Goal: Task Accomplishment & Management: Manage account settings

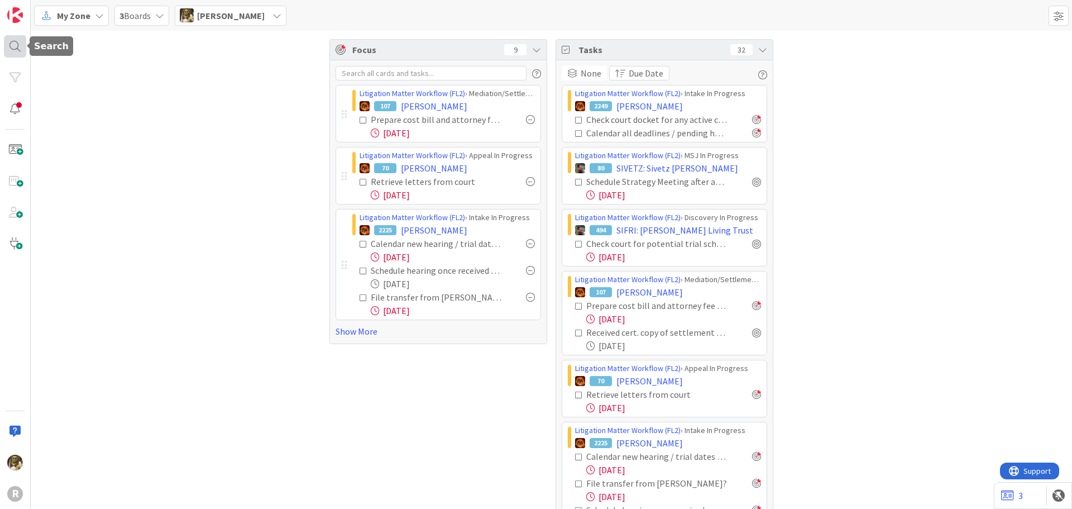
click at [12, 46] on div at bounding box center [15, 46] width 22 height 22
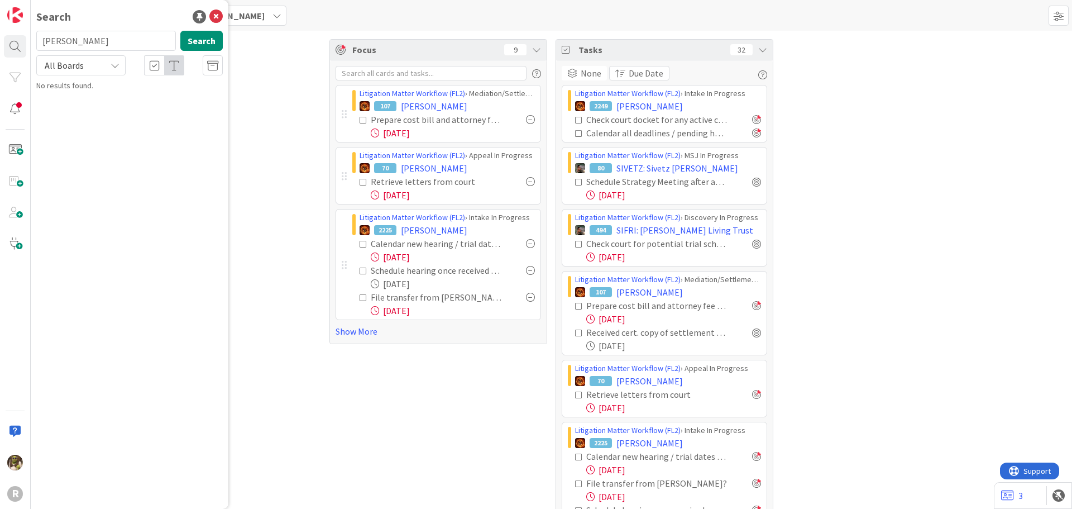
type input "[PERSON_NAME]"
click at [110, 99] on mark "[PERSON_NAME]" at bounding box center [108, 99] width 59 height 12
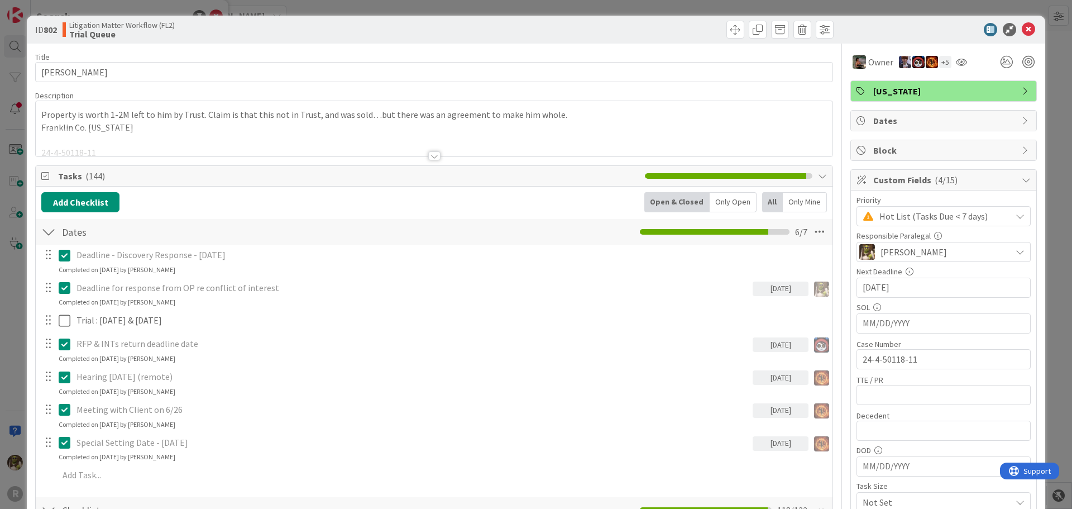
click at [796, 199] on div "Only Mine" at bounding box center [805, 202] width 44 height 20
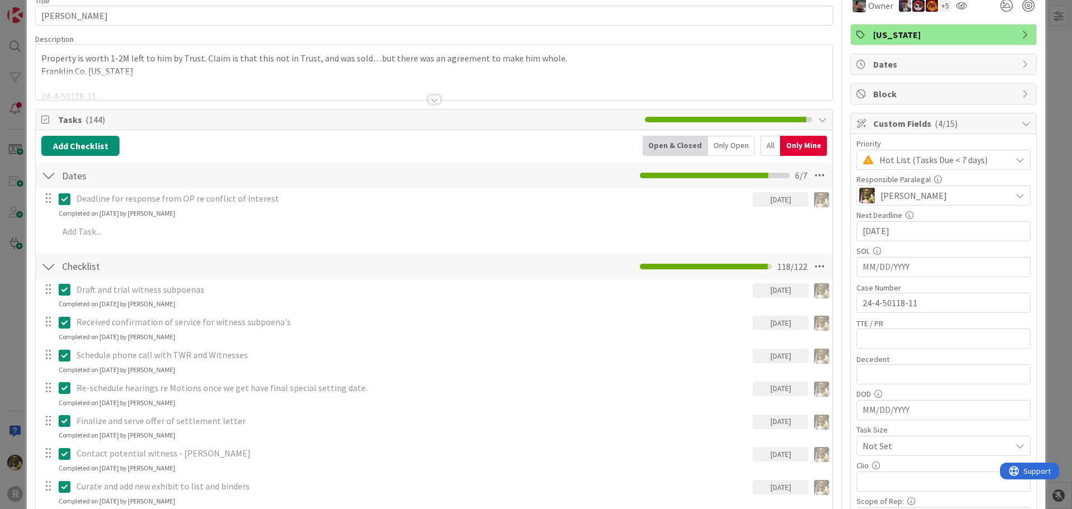
scroll to position [56, 0]
click at [721, 140] on div "Only Open" at bounding box center [731, 146] width 47 height 20
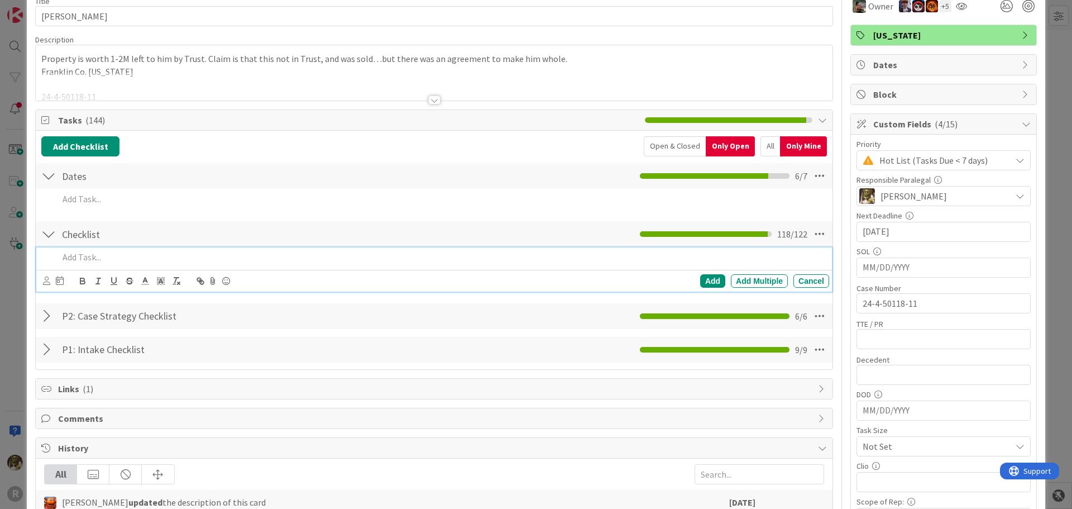
click at [96, 265] on div at bounding box center [441, 257] width 775 height 20
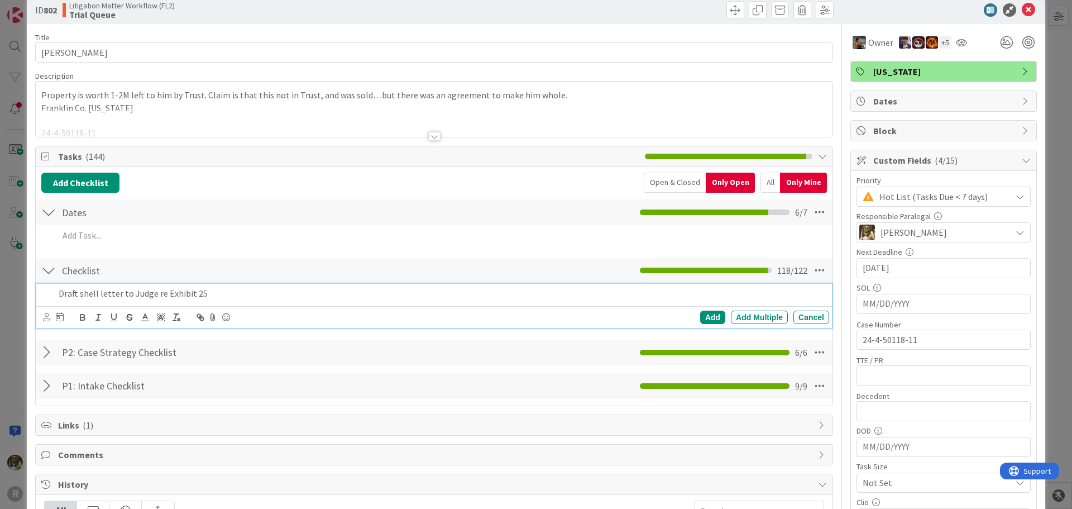
scroll to position [0, 0]
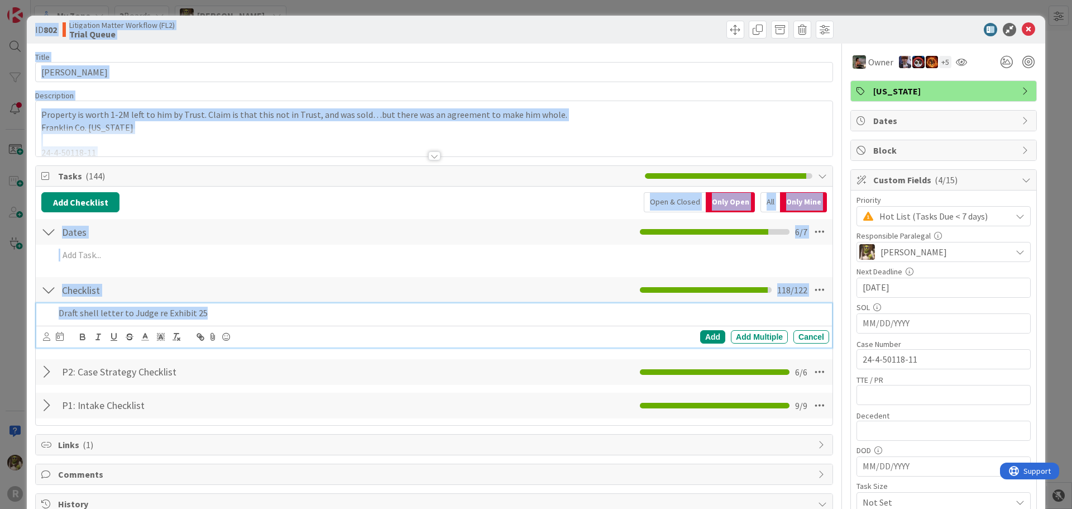
click at [45, 333] on body "R My Zone 3 Boards [PERSON_NAME] Focus 9 Litigation Matter Workflow (FL2) › Med…" at bounding box center [536, 254] width 1072 height 509
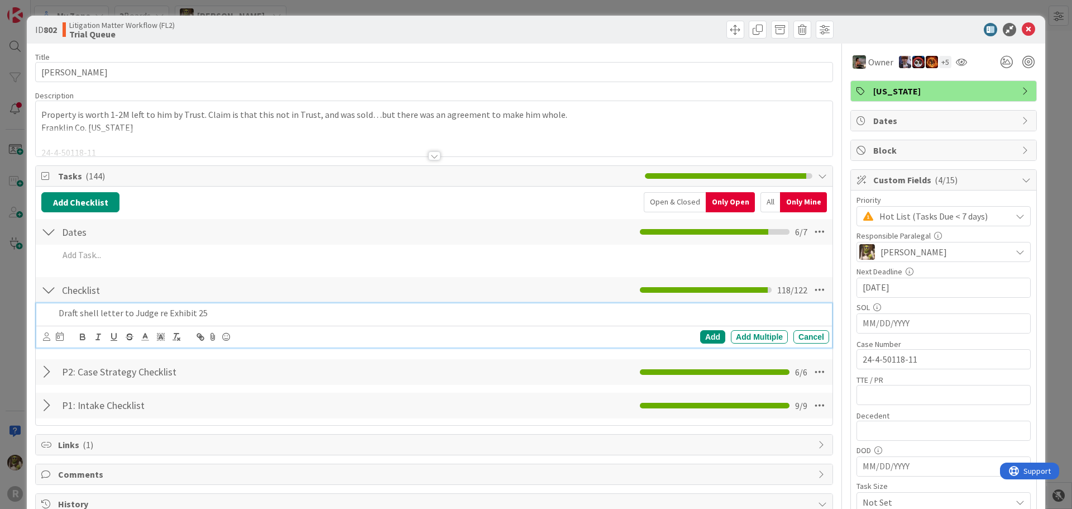
click at [66, 317] on p "Draft shell letter to Judge re Exhibit 25" at bounding box center [442, 313] width 766 height 13
click at [50, 334] on icon at bounding box center [46, 336] width 7 height 8
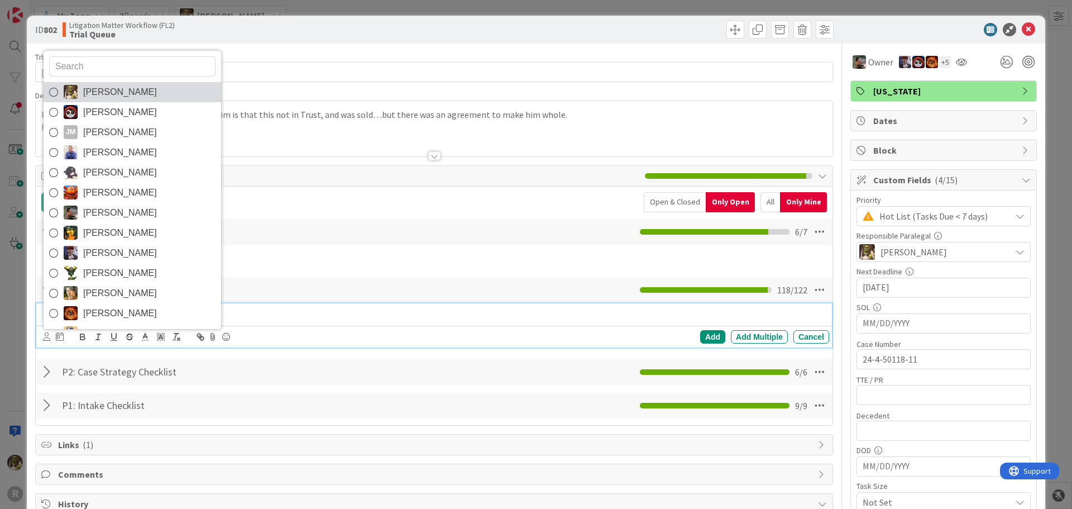
click at [151, 93] on link "[PERSON_NAME]" at bounding box center [133, 92] width 178 height 20
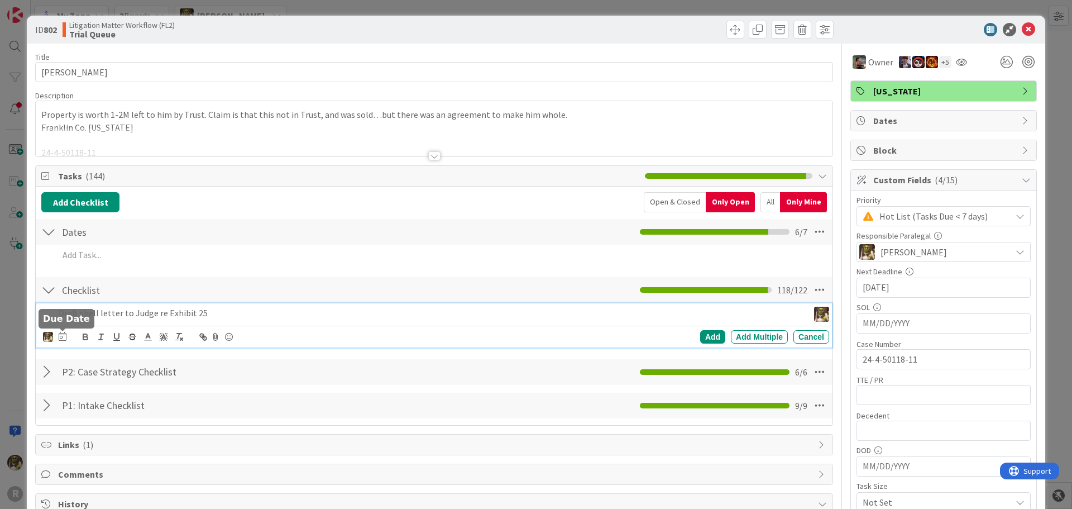
click at [63, 337] on icon at bounding box center [63, 336] width 8 height 9
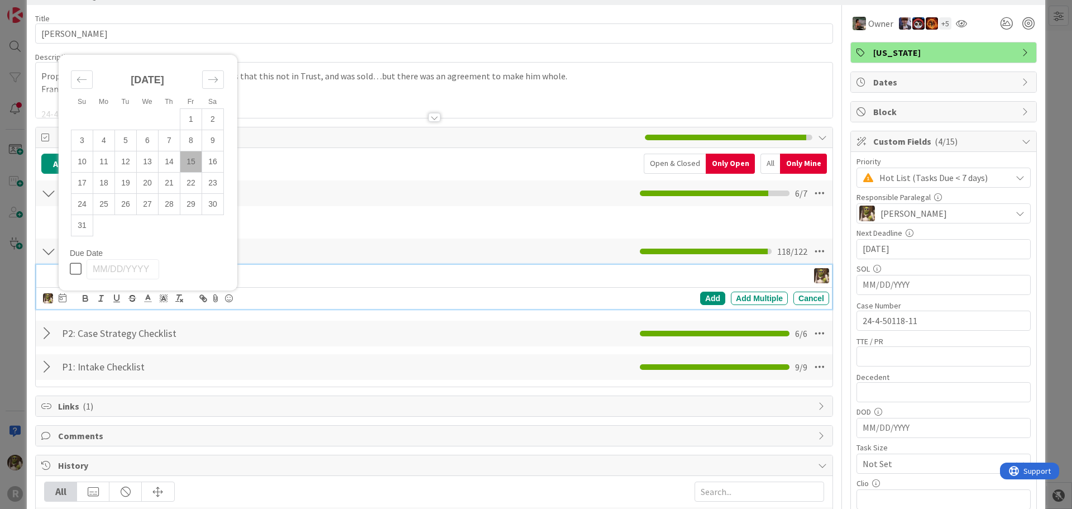
scroll to position [56, 0]
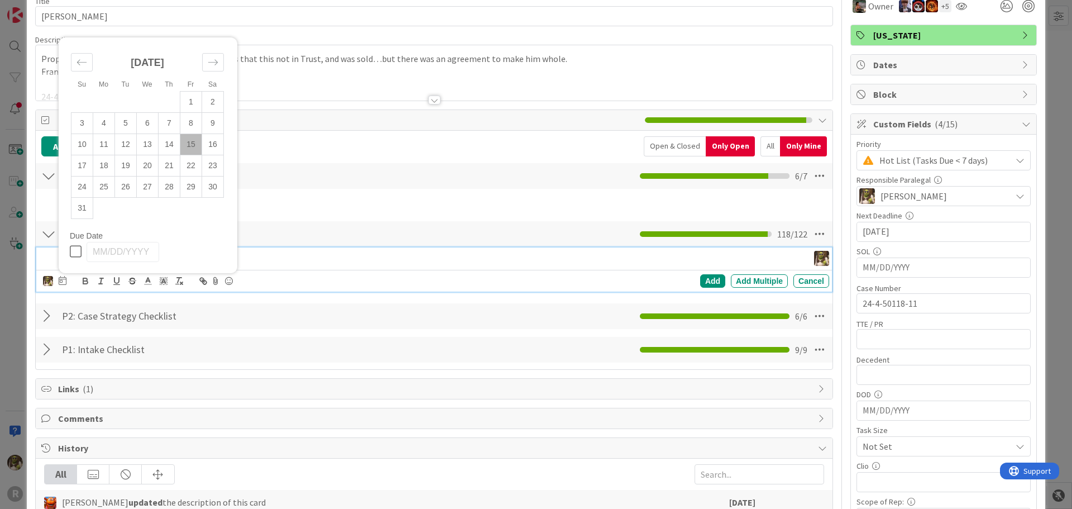
click at [191, 142] on td "15" at bounding box center [191, 143] width 22 height 21
click at [700, 277] on div "Add" at bounding box center [712, 280] width 25 height 13
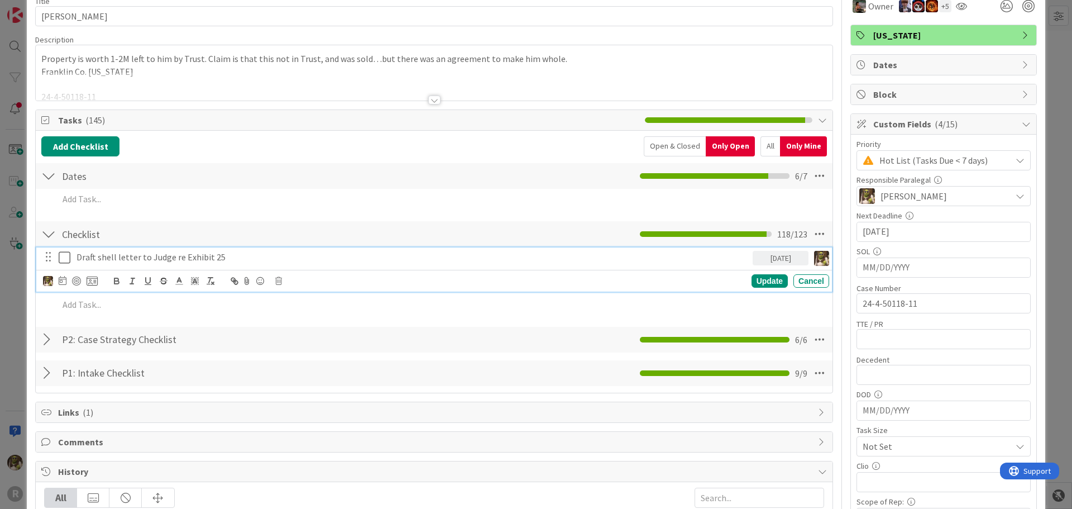
click at [179, 254] on p "Draft shell letter to Judge re Exhibit 25" at bounding box center [413, 257] width 672 height 13
click at [79, 279] on div at bounding box center [76, 280] width 9 height 9
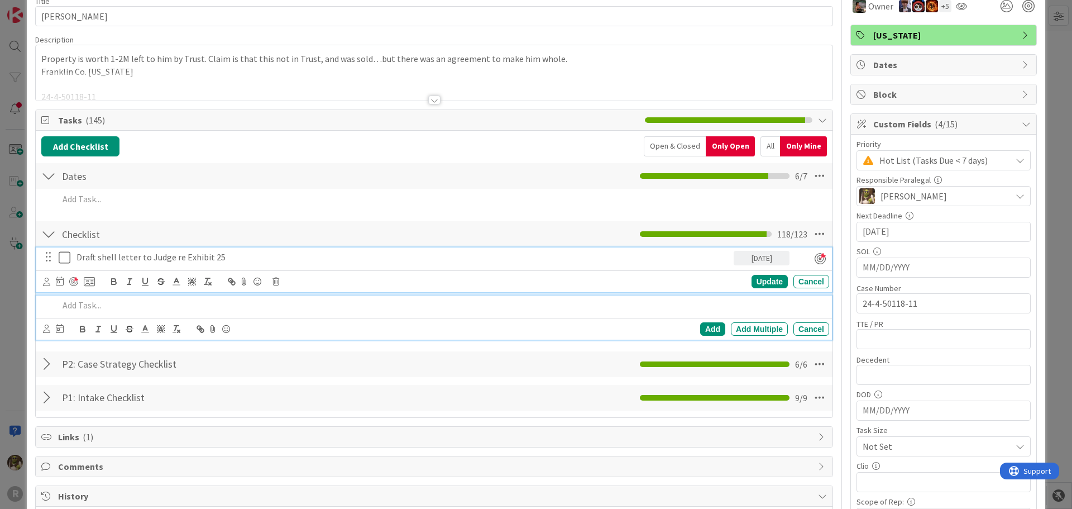
click at [122, 313] on div at bounding box center [441, 305] width 775 height 20
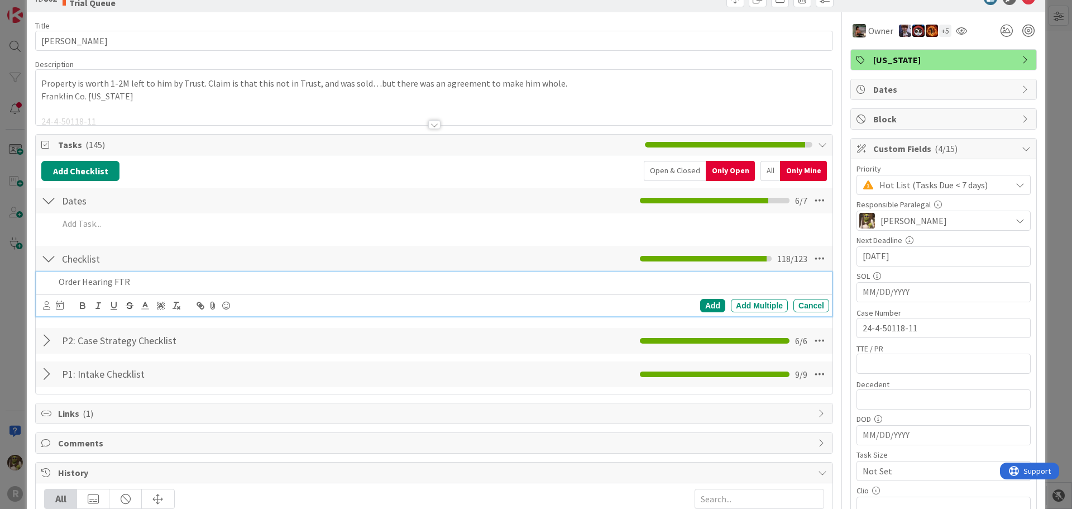
scroll to position [8, 0]
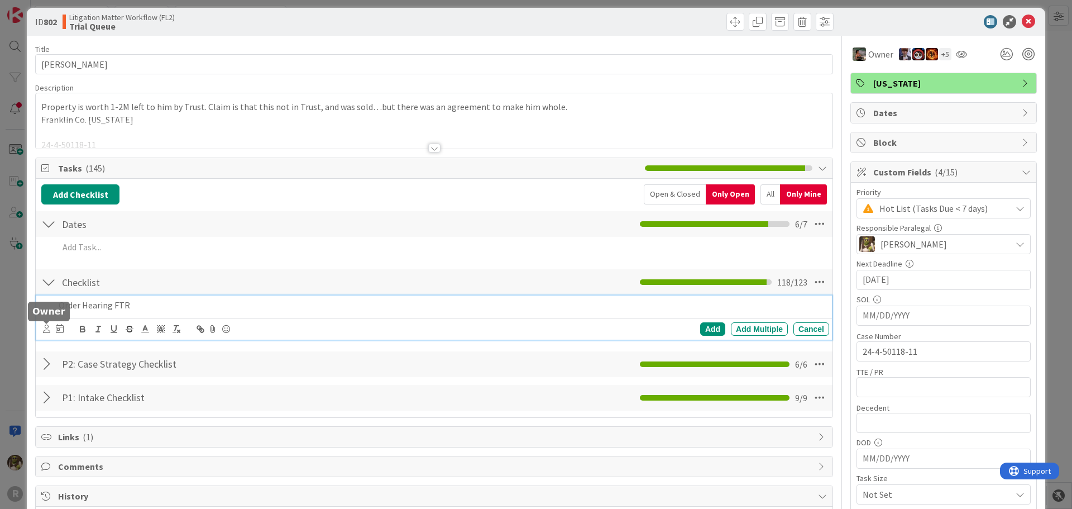
click at [49, 329] on icon at bounding box center [46, 329] width 7 height 8
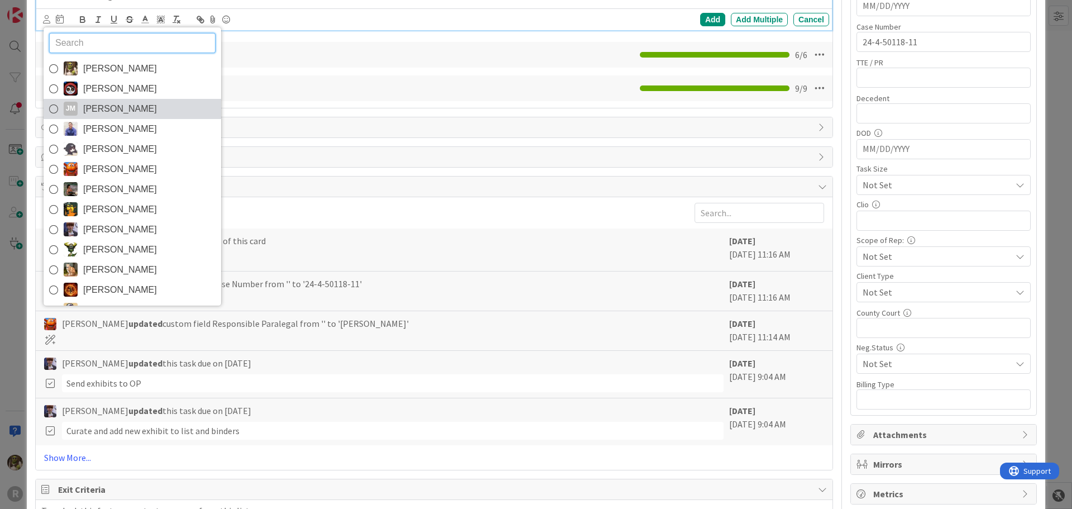
scroll to position [317, 0]
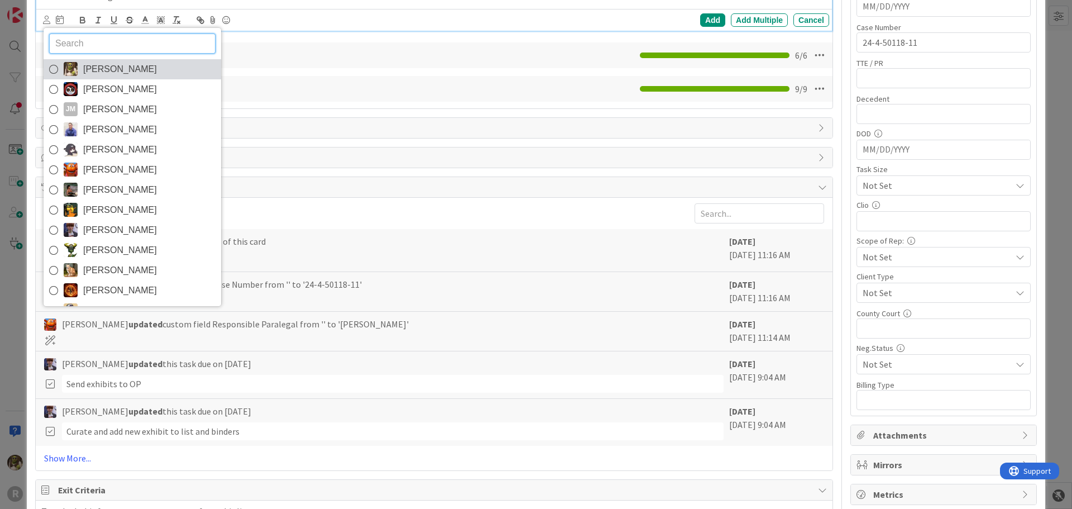
click at [140, 69] on link "[PERSON_NAME]" at bounding box center [133, 69] width 178 height 20
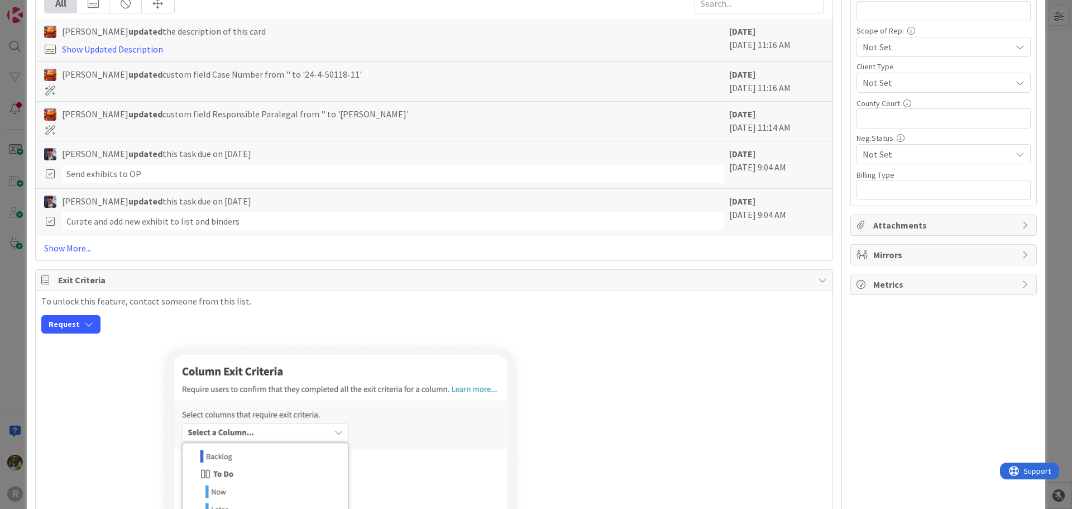
scroll to position [540, 0]
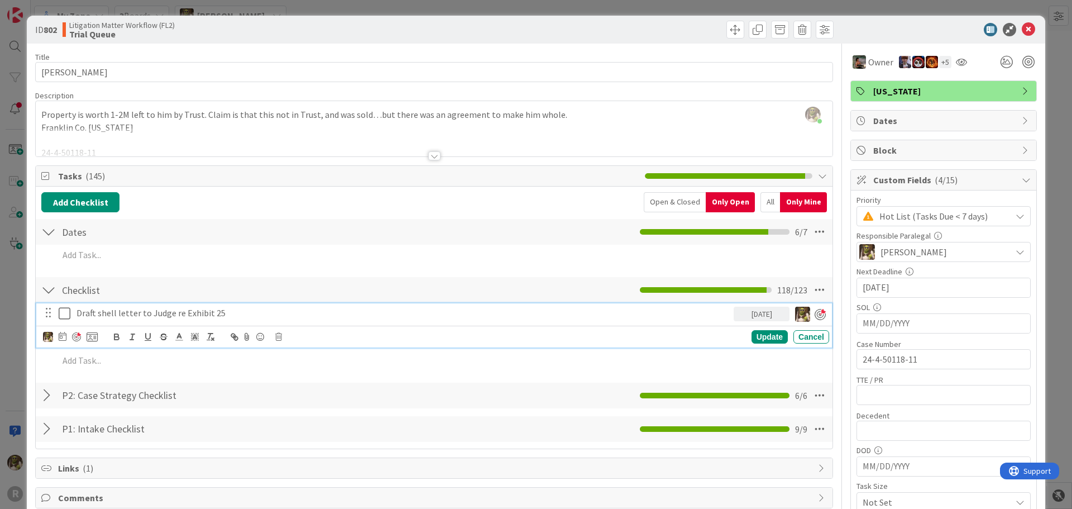
click at [231, 312] on p "Draft shell letter to Judge re Exhibit 25" at bounding box center [403, 313] width 653 height 13
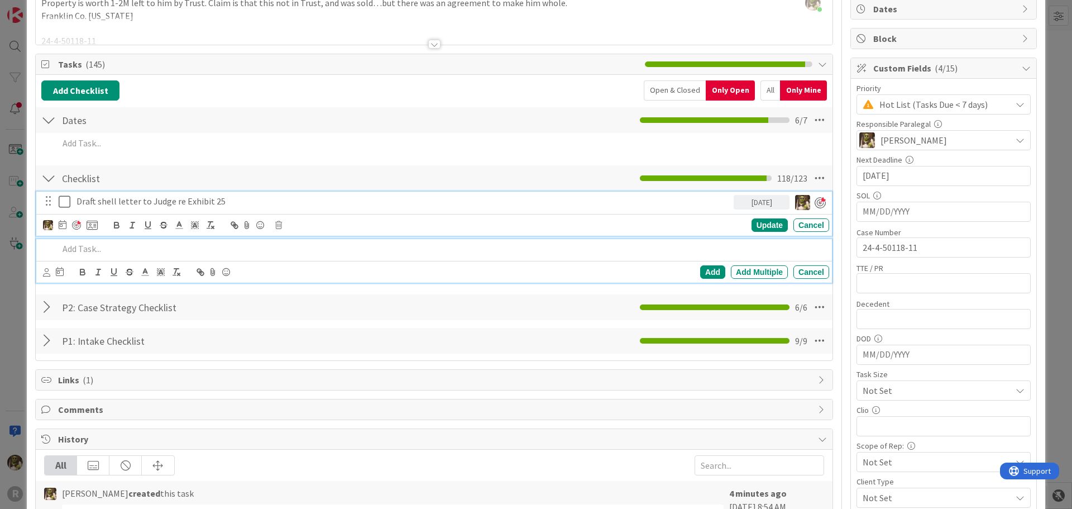
click at [124, 246] on p at bounding box center [442, 248] width 766 height 13
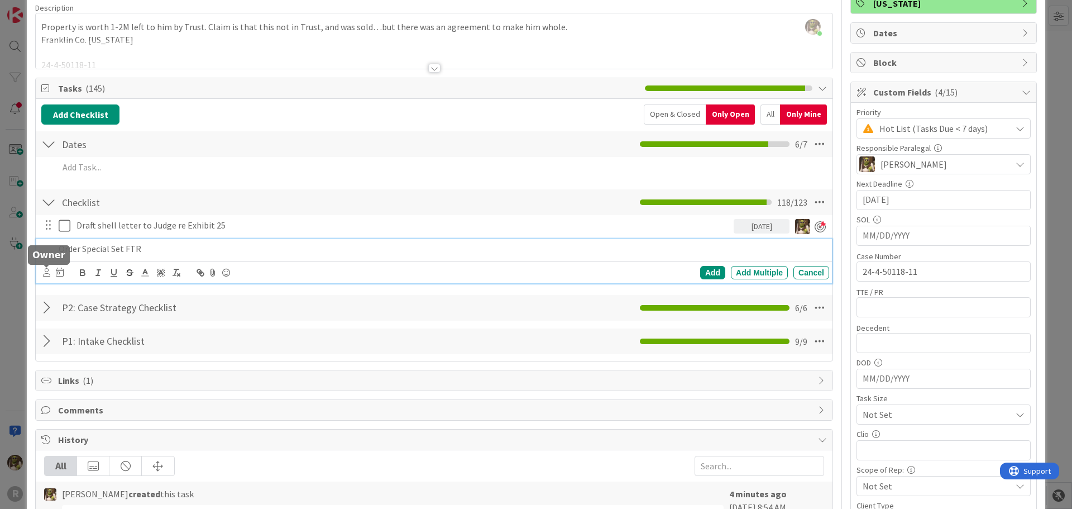
click at [45, 272] on icon at bounding box center [46, 272] width 7 height 8
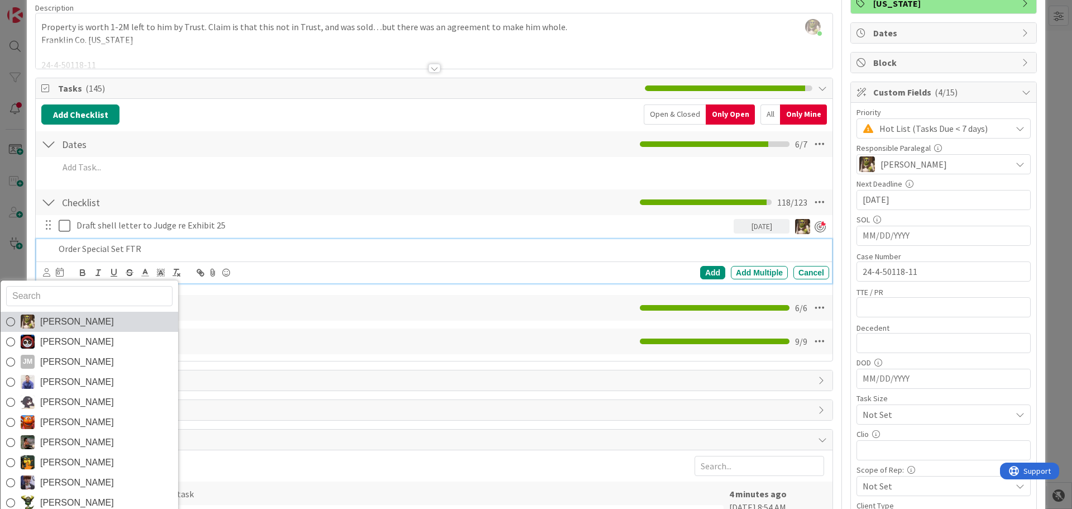
click at [40, 318] on span "[PERSON_NAME]" at bounding box center [77, 321] width 74 height 17
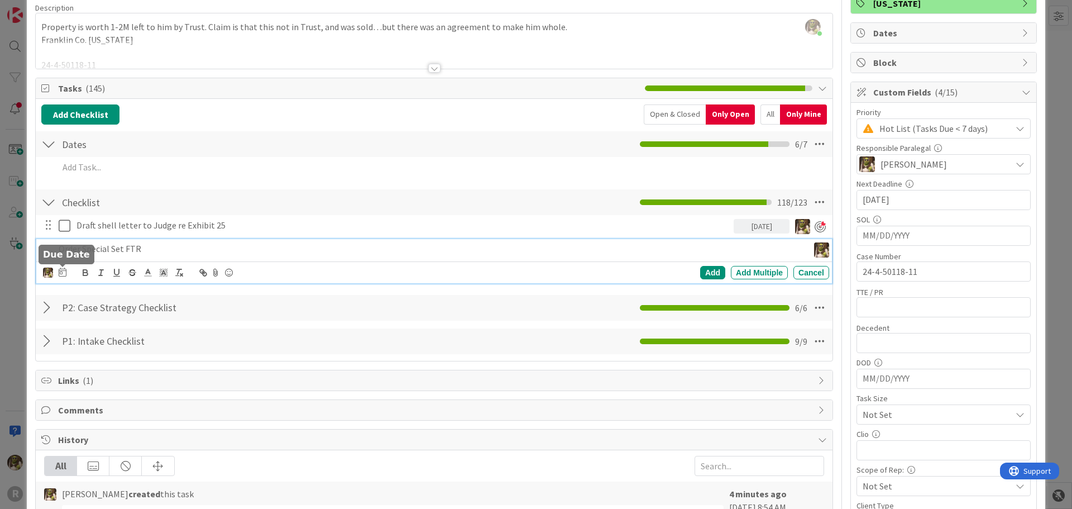
click at [62, 269] on icon at bounding box center [63, 272] width 8 height 9
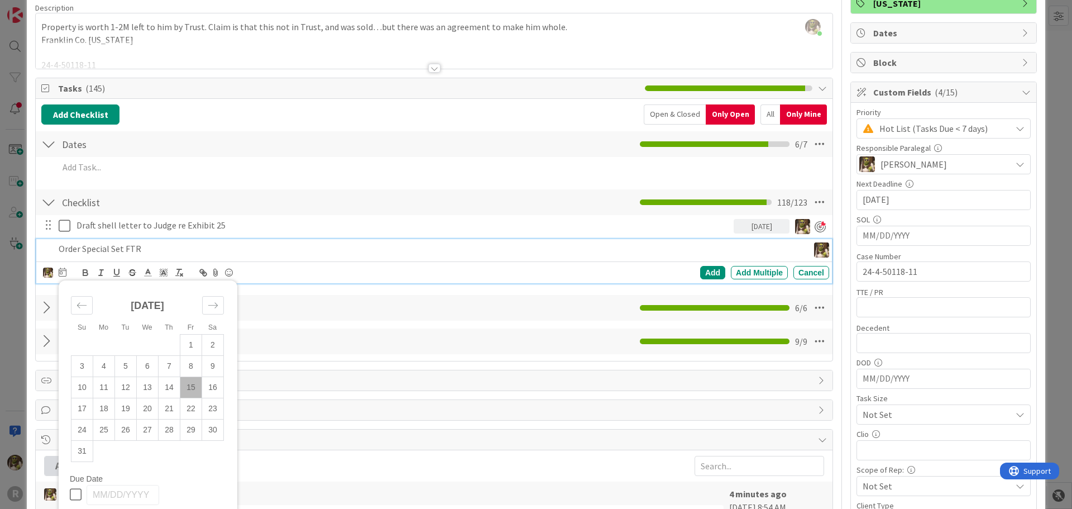
click at [194, 388] on td "15" at bounding box center [191, 386] width 22 height 21
click at [706, 269] on div "Add" at bounding box center [712, 272] width 25 height 13
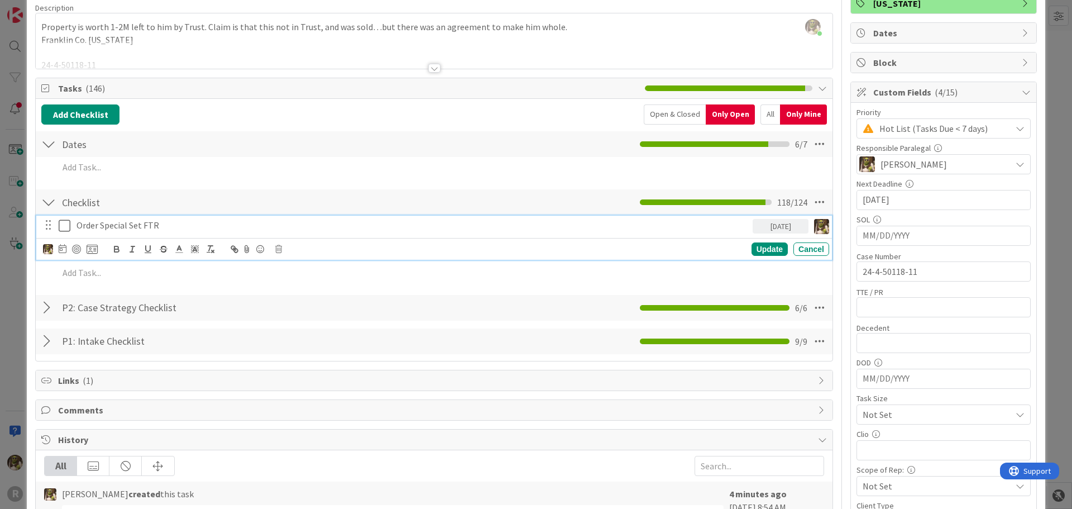
click at [196, 227] on p "Order Special Set FTR" at bounding box center [413, 225] width 672 height 13
click at [79, 250] on div at bounding box center [76, 249] width 9 height 9
click at [761, 249] on div "Update" at bounding box center [770, 249] width 36 height 13
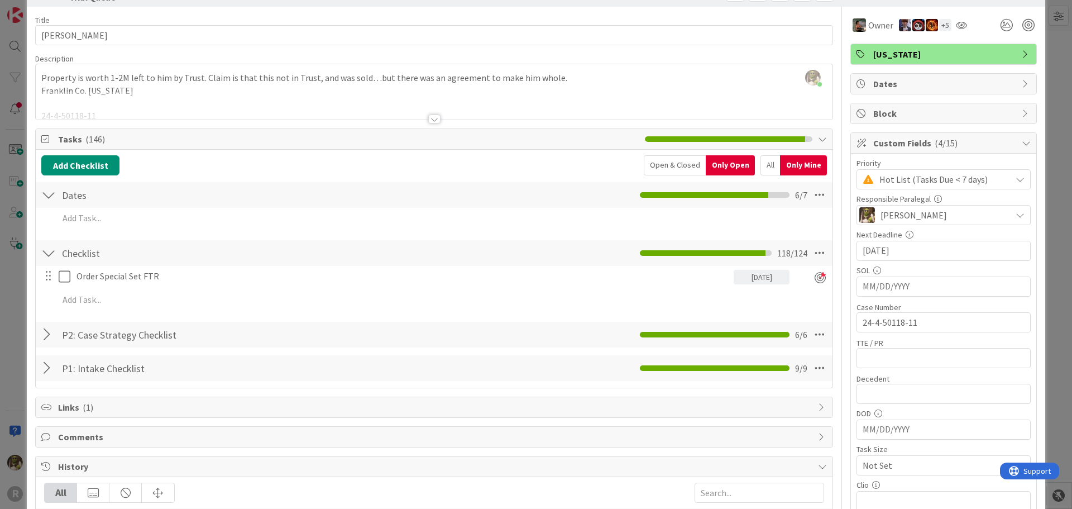
scroll to position [0, 0]
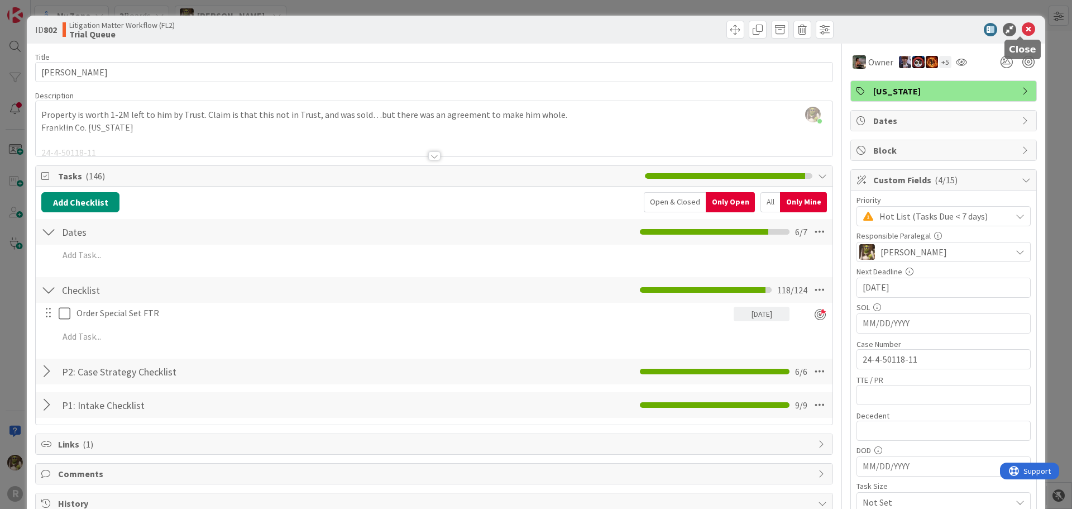
click at [1022, 26] on icon at bounding box center [1028, 29] width 13 height 13
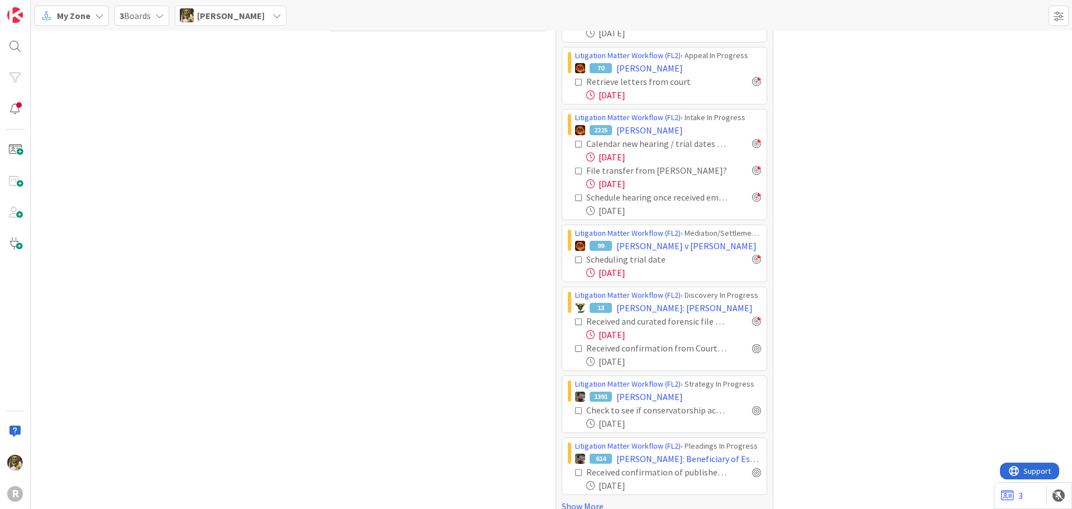
scroll to position [331, 0]
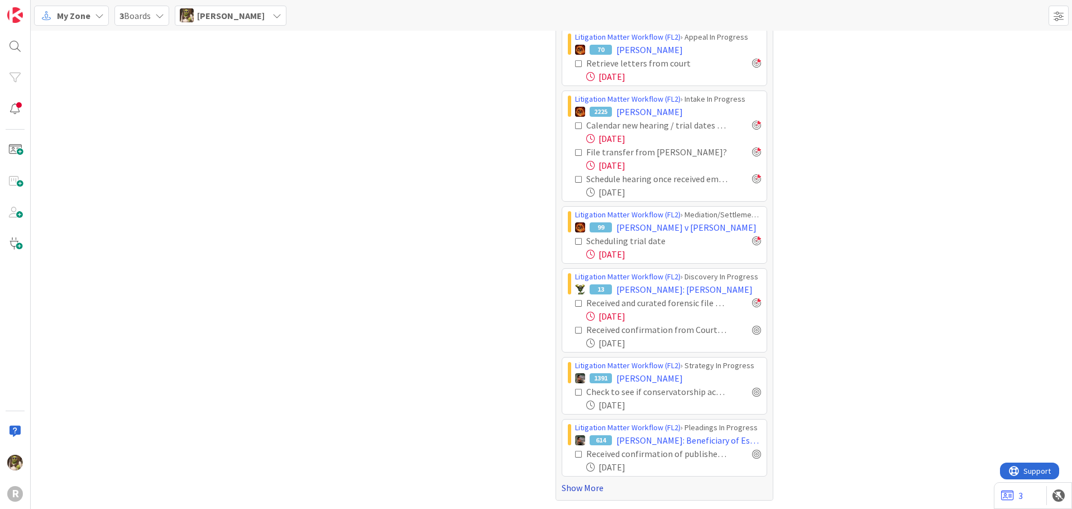
click at [588, 485] on link "Show More" at bounding box center [665, 487] width 206 height 13
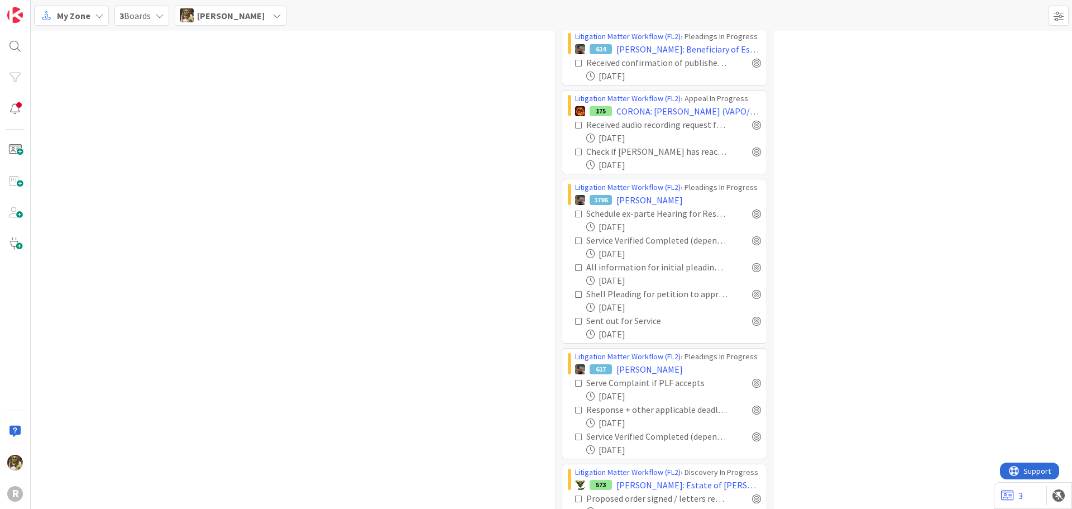
scroll to position [778, 0]
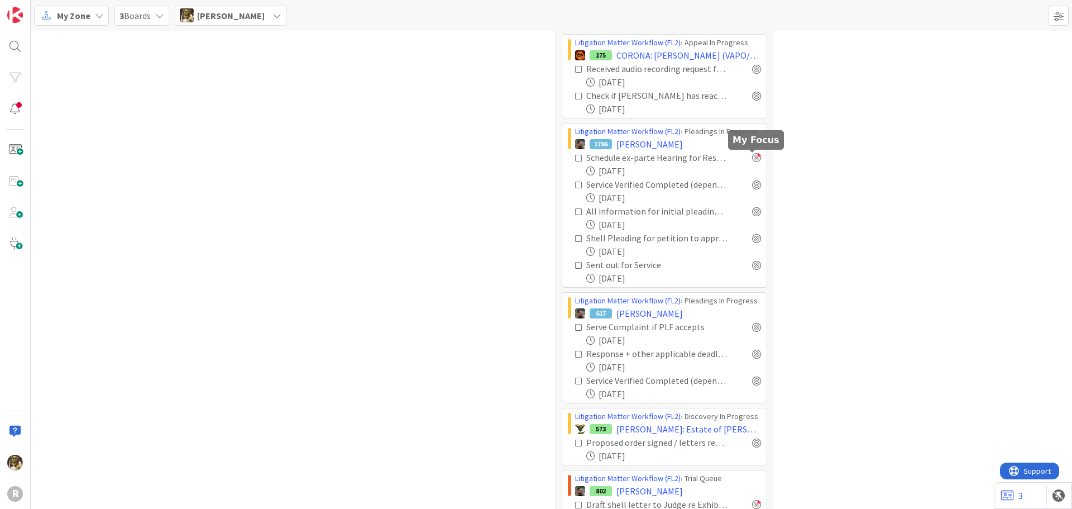
click at [752, 156] on div at bounding box center [756, 157] width 9 height 9
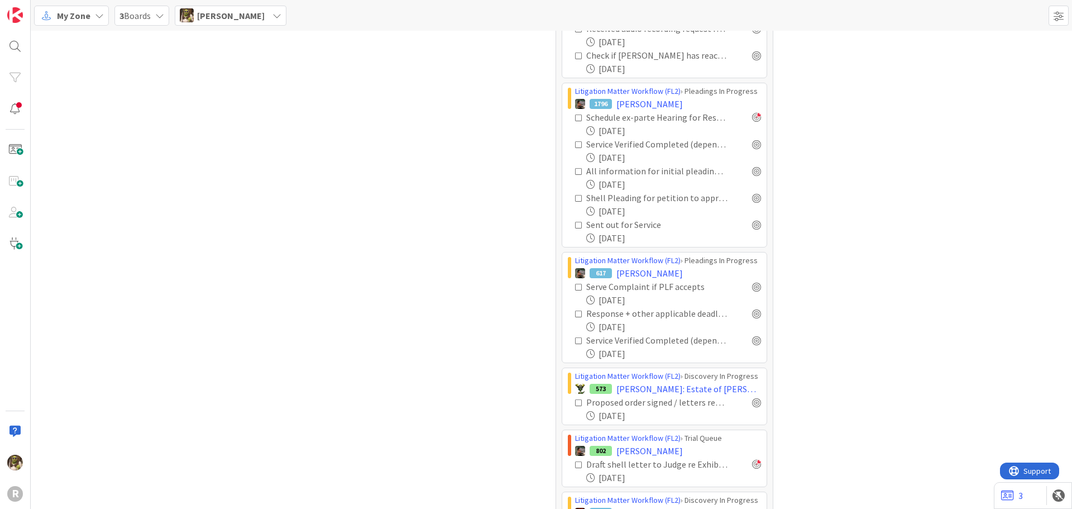
scroll to position [890, 0]
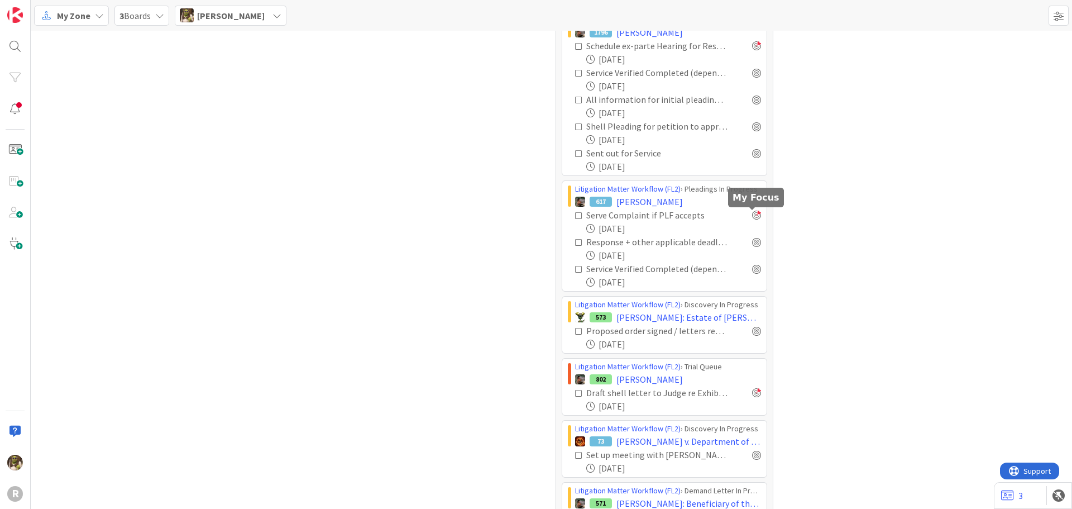
click at [752, 219] on div at bounding box center [756, 215] width 9 height 9
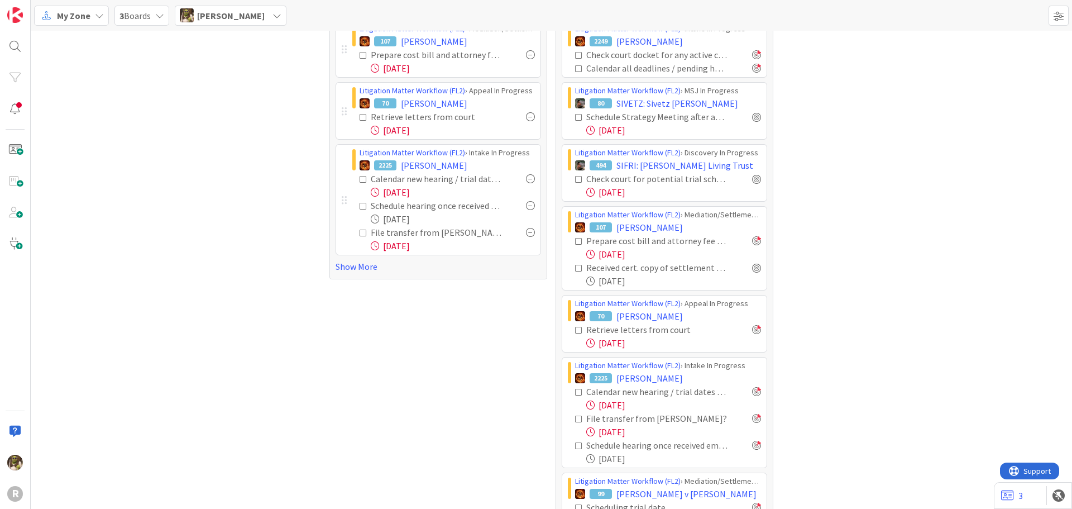
scroll to position [0, 0]
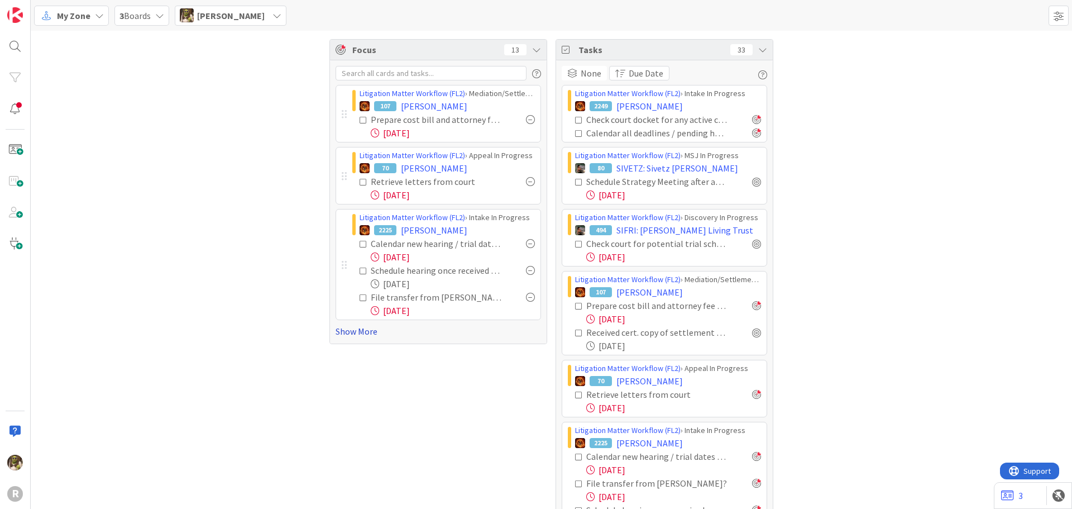
click at [341, 330] on link "Show More" at bounding box center [439, 331] width 206 height 13
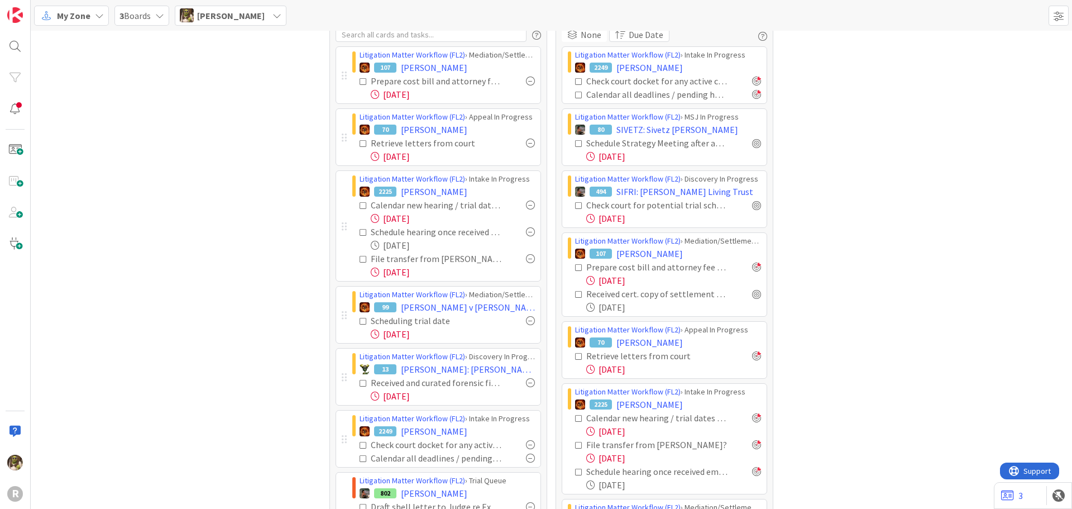
scroll to position [56, 0]
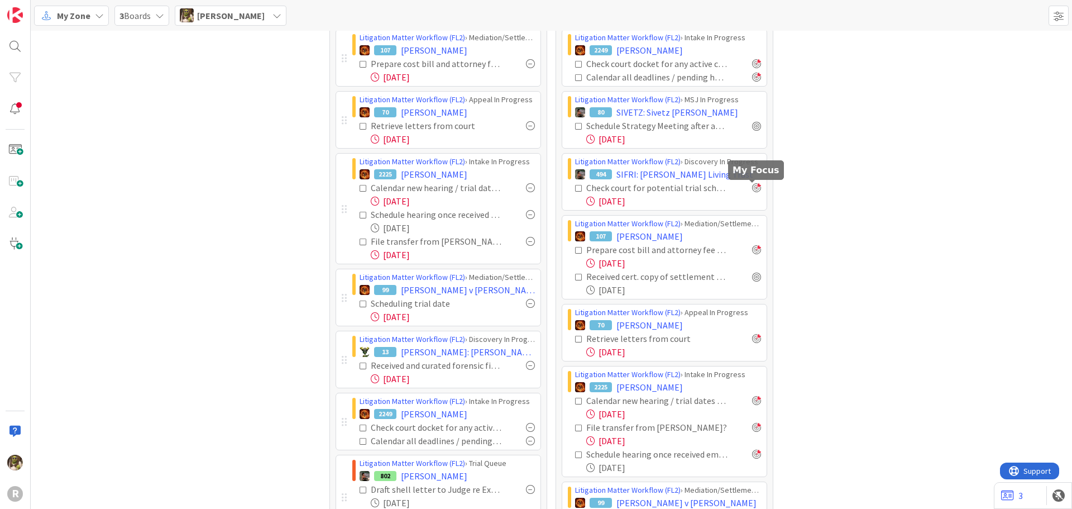
click at [756, 190] on div at bounding box center [756, 187] width 9 height 9
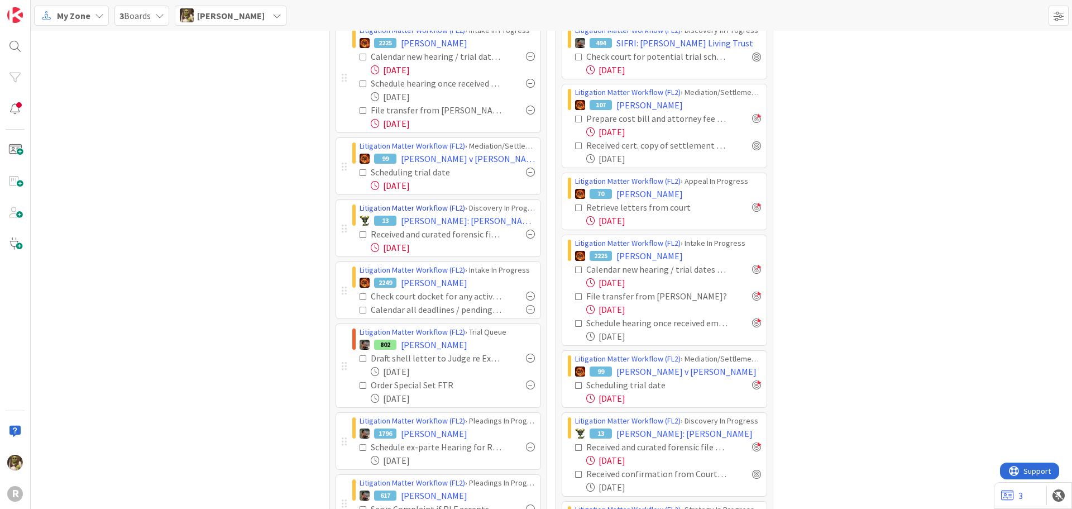
scroll to position [168, 0]
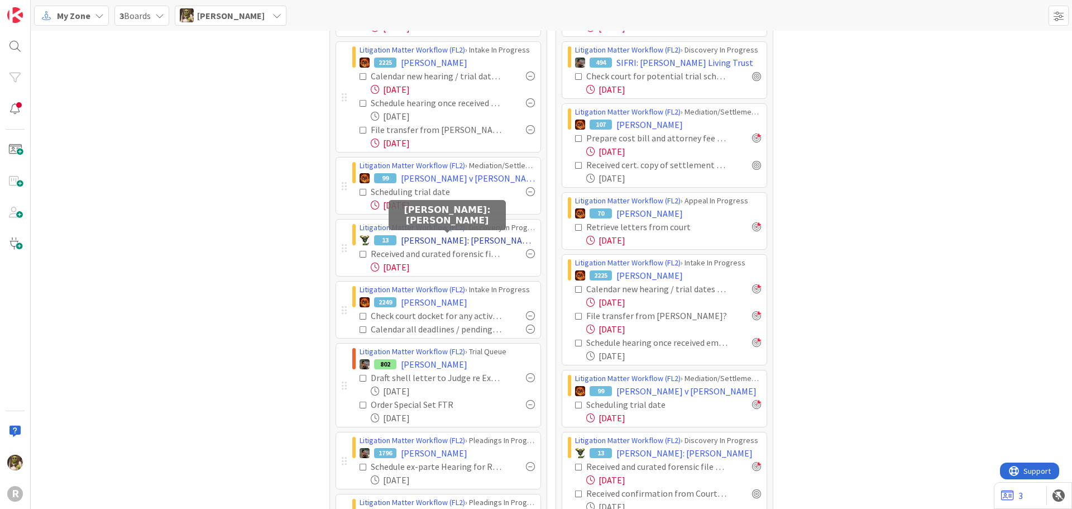
click at [452, 235] on span "[PERSON_NAME]: [PERSON_NAME]" at bounding box center [468, 239] width 134 height 13
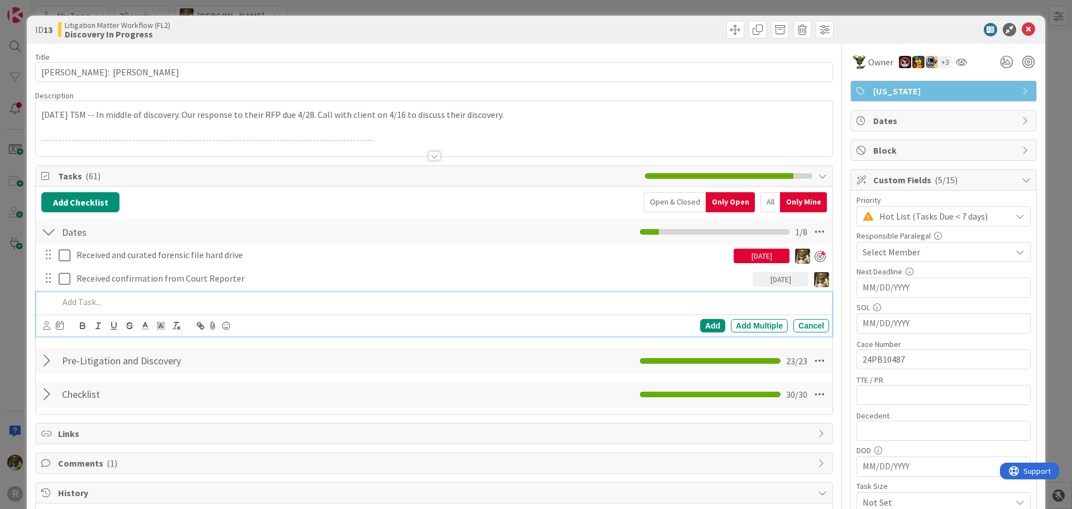
click at [122, 303] on p at bounding box center [442, 301] width 766 height 13
click at [49, 326] on icon at bounding box center [46, 325] width 7 height 8
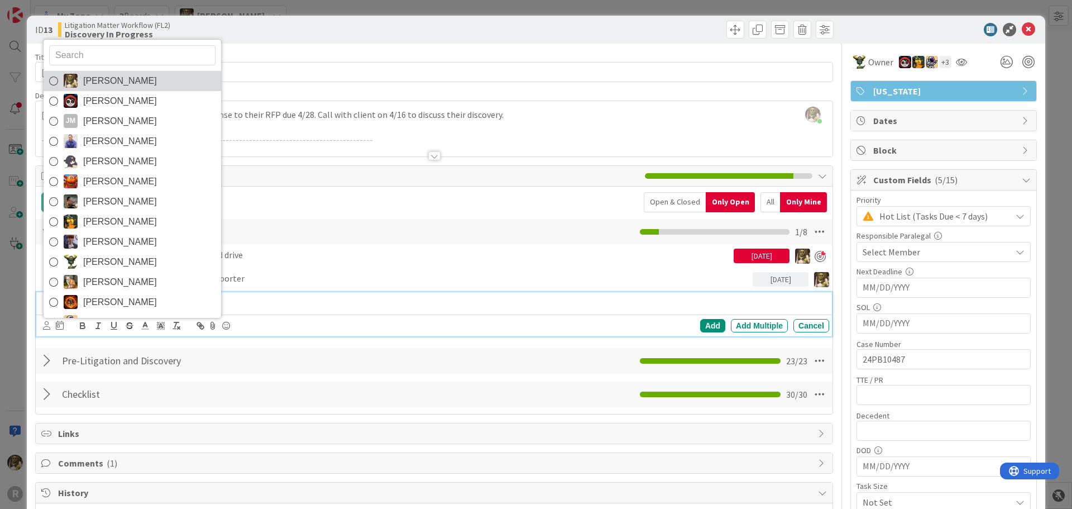
click at [97, 78] on span "[PERSON_NAME]" at bounding box center [120, 81] width 74 height 17
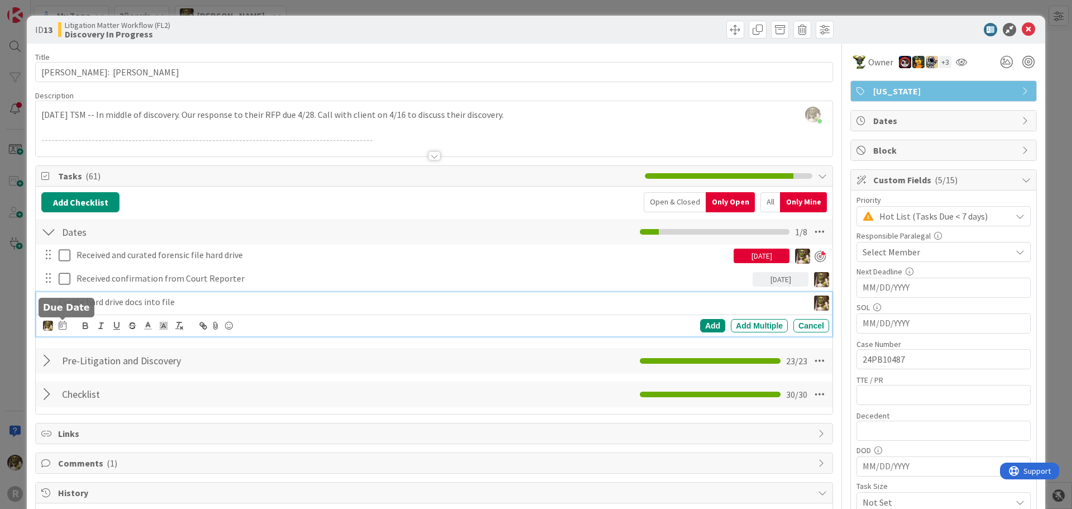
click at [61, 325] on icon at bounding box center [63, 325] width 8 height 9
click at [193, 443] on td "15" at bounding box center [191, 440] width 22 height 21
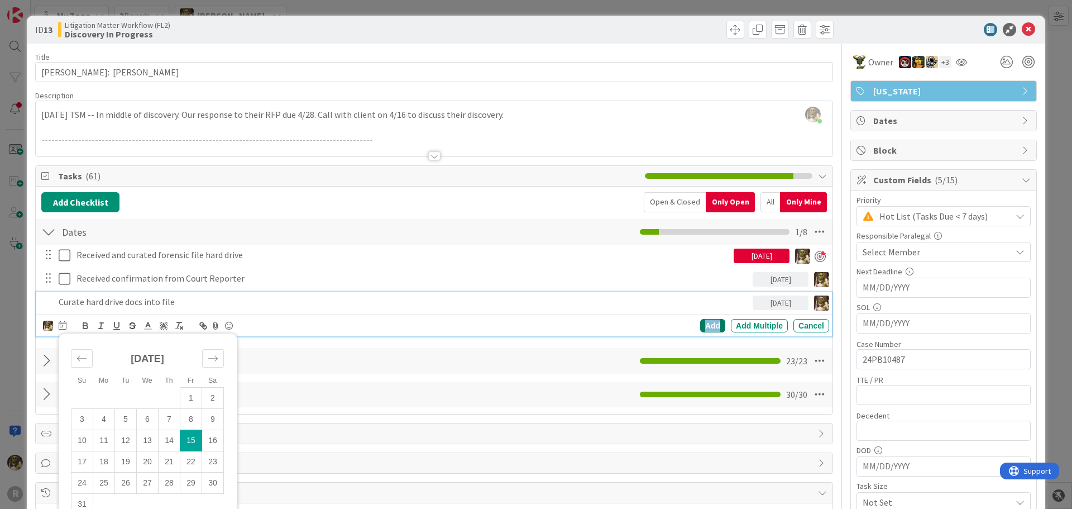
click at [700, 321] on div "Add" at bounding box center [712, 325] width 25 height 13
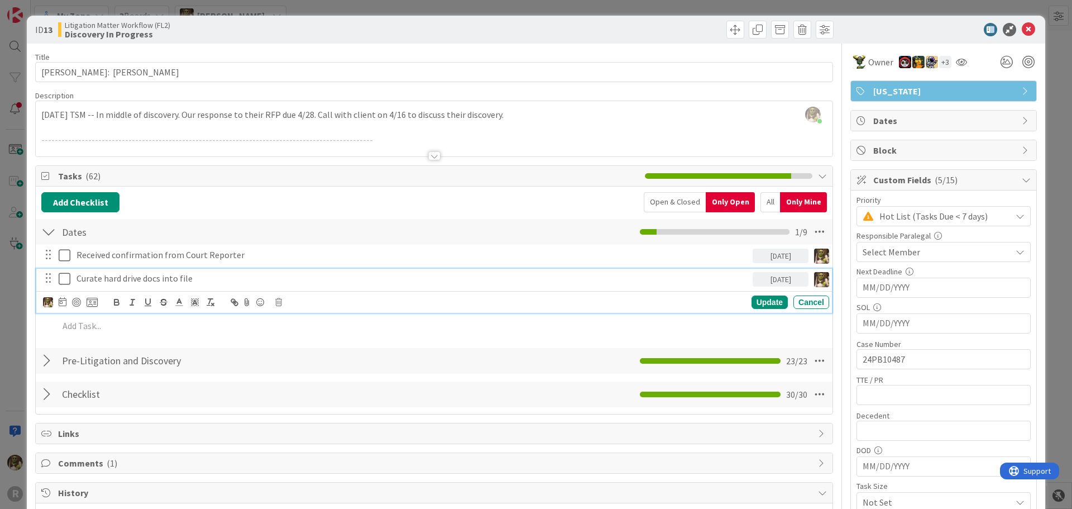
click at [231, 274] on p "Curate hard drive docs into file" at bounding box center [413, 278] width 672 height 13
click at [75, 302] on div at bounding box center [76, 302] width 9 height 9
click at [1022, 30] on icon at bounding box center [1028, 29] width 13 height 13
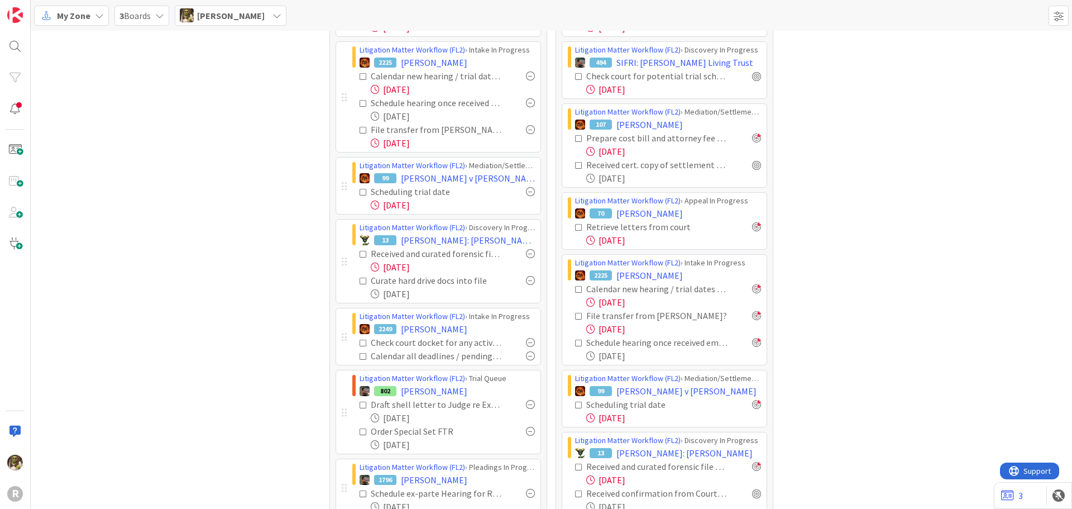
click at [89, 21] on span "My Zone" at bounding box center [74, 15] width 34 height 13
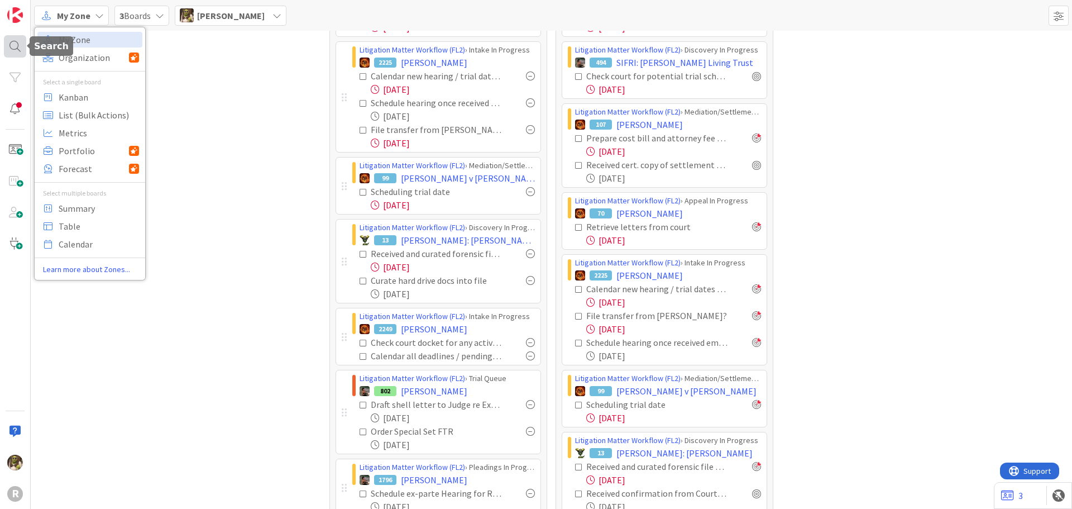
click at [11, 51] on div at bounding box center [15, 46] width 22 height 22
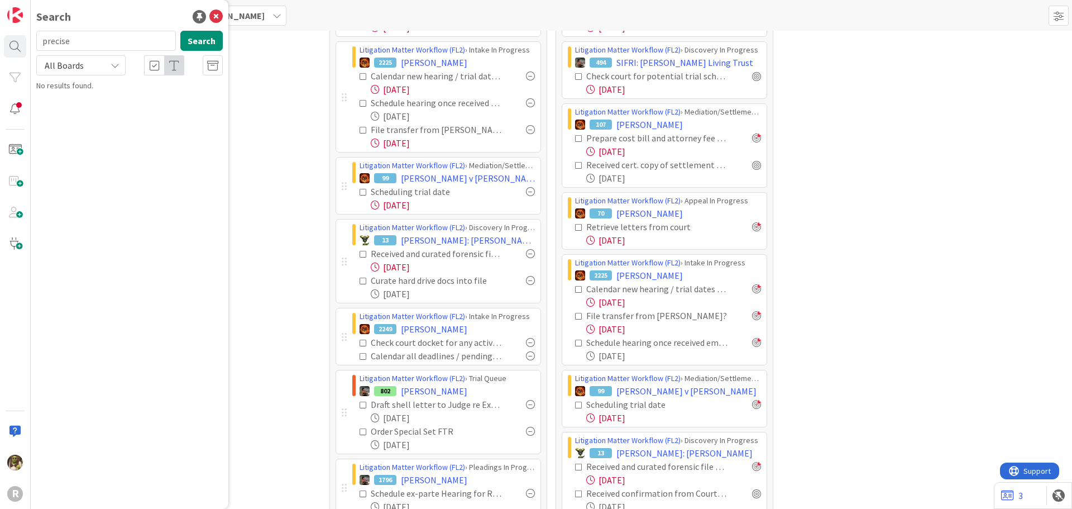
type input "precise"
click at [122, 89] on b "Litigation Matter Workflow (FL2) ›" at bounding box center [106, 87] width 108 height 8
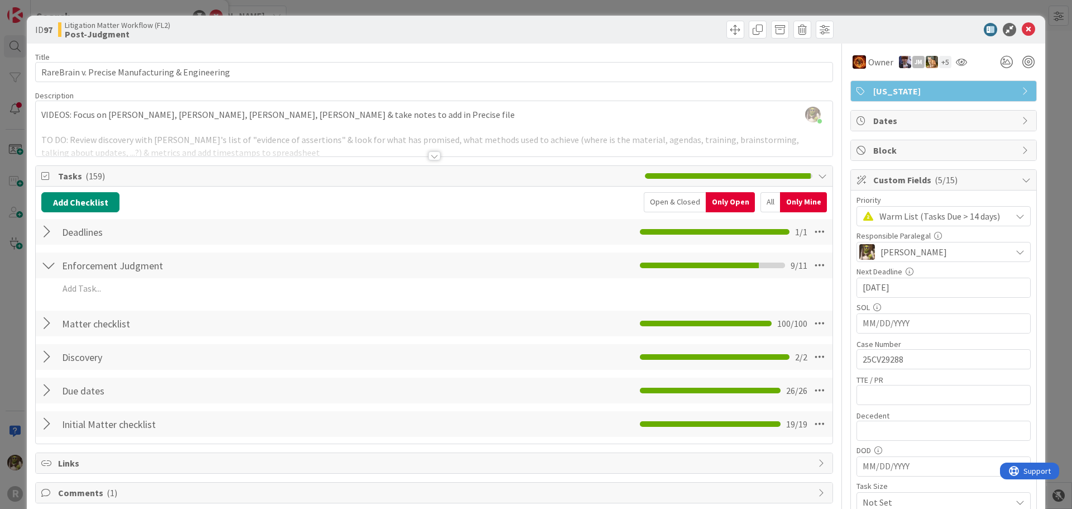
click at [51, 322] on div at bounding box center [48, 323] width 15 height 20
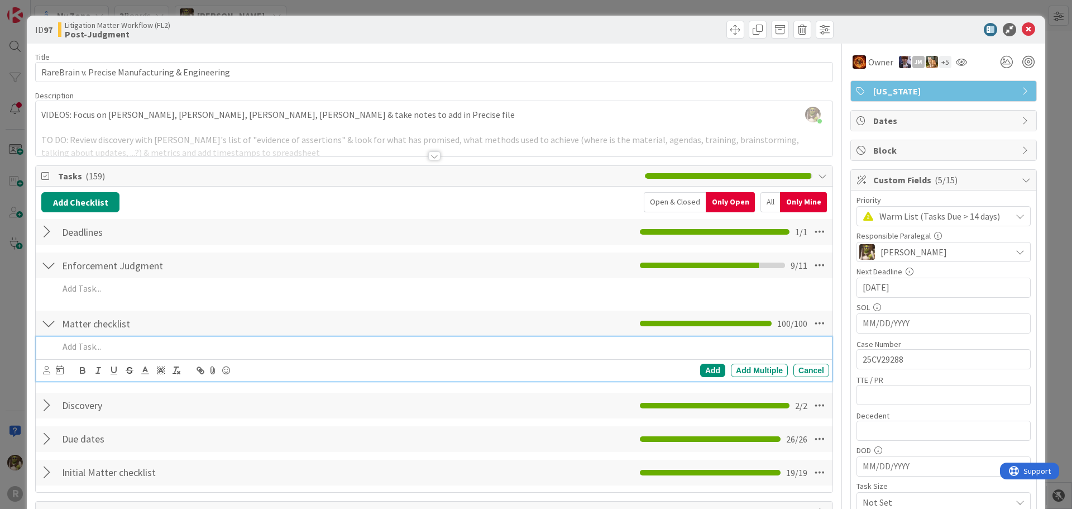
click at [81, 350] on p at bounding box center [442, 346] width 766 height 13
click at [44, 369] on icon at bounding box center [46, 370] width 7 height 8
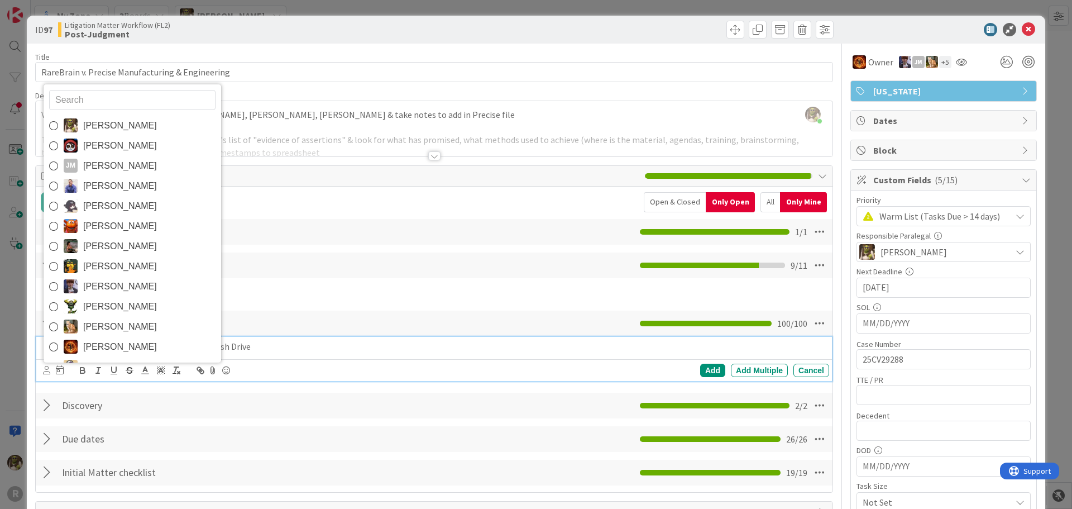
click at [148, 128] on link "[PERSON_NAME]" at bounding box center [133, 126] width 178 height 20
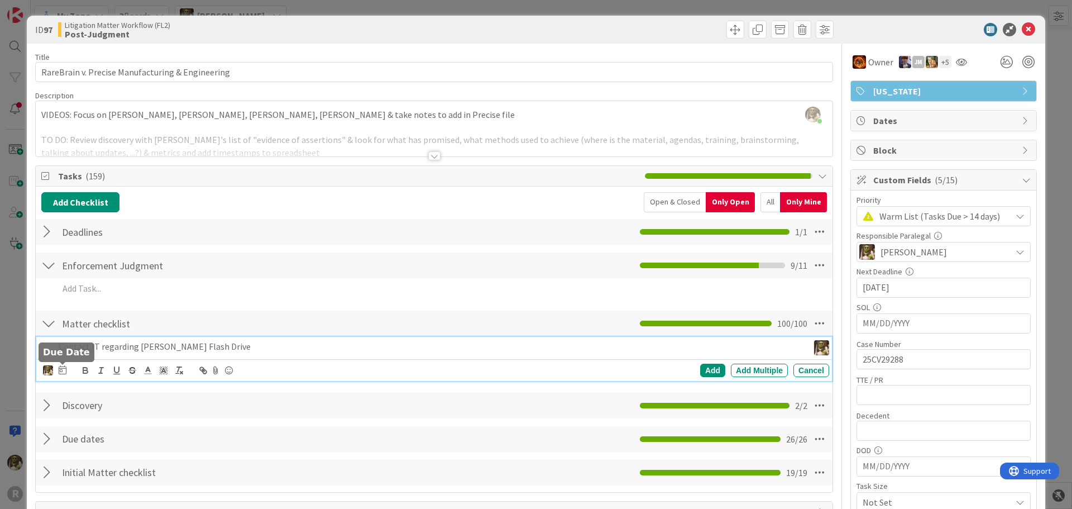
click at [63, 372] on icon at bounding box center [63, 369] width 8 height 9
click at [173, 484] on td "14" at bounding box center [170, 484] width 22 height 21
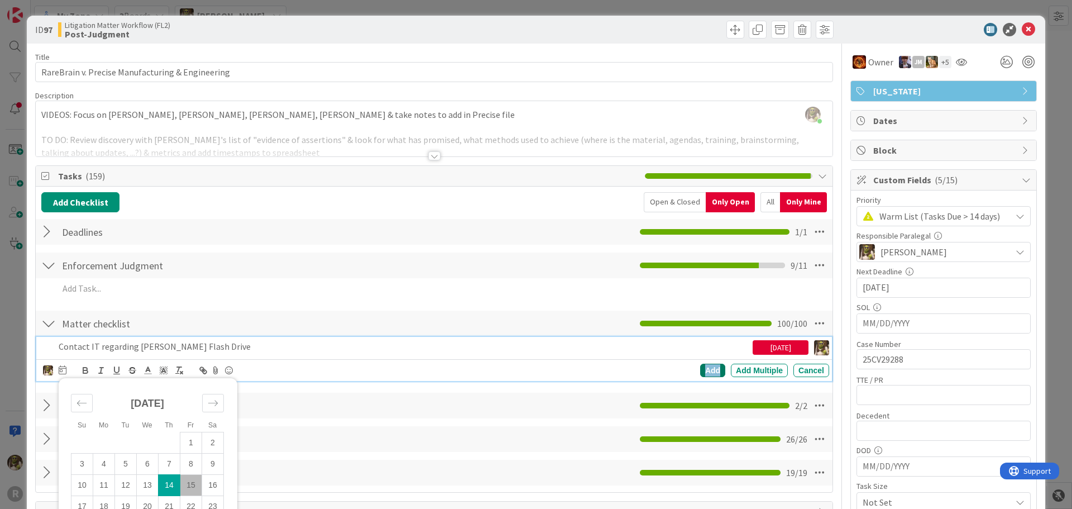
click at [700, 369] on div "Add" at bounding box center [712, 370] width 25 height 13
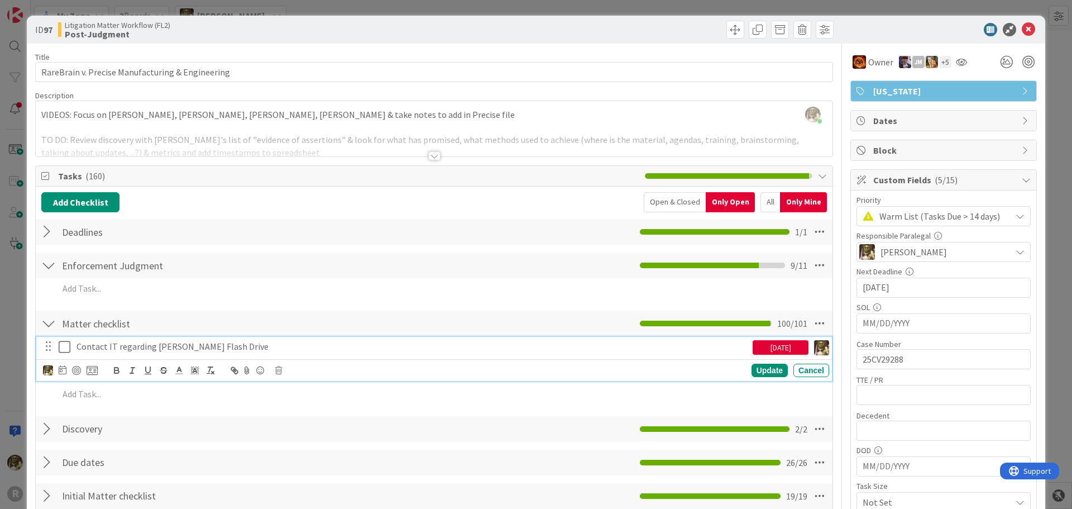
click at [196, 350] on p "Contact IT regarding Gower Flash Drive" at bounding box center [413, 346] width 672 height 13
click at [75, 374] on div at bounding box center [76, 370] width 9 height 9
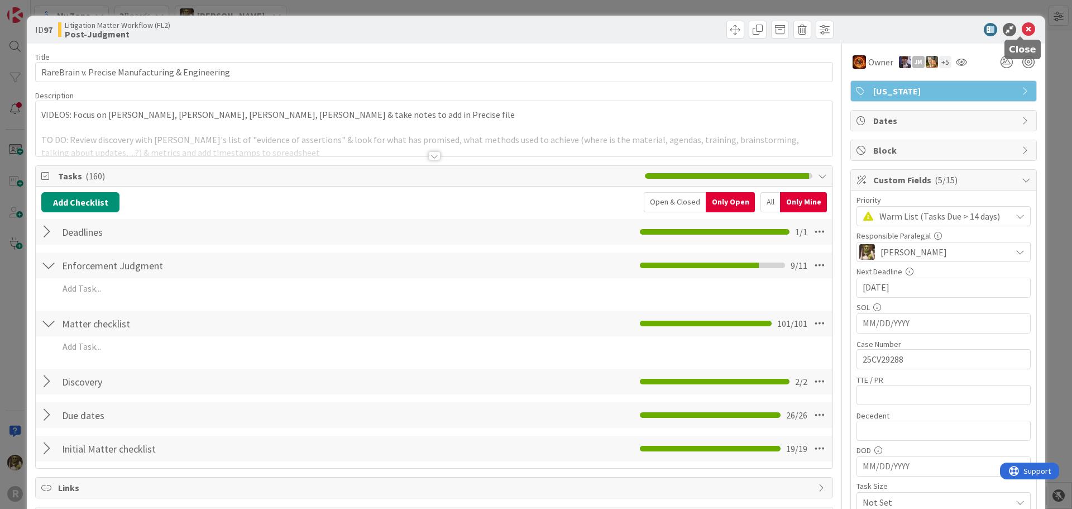
click at [1022, 34] on icon at bounding box center [1028, 29] width 13 height 13
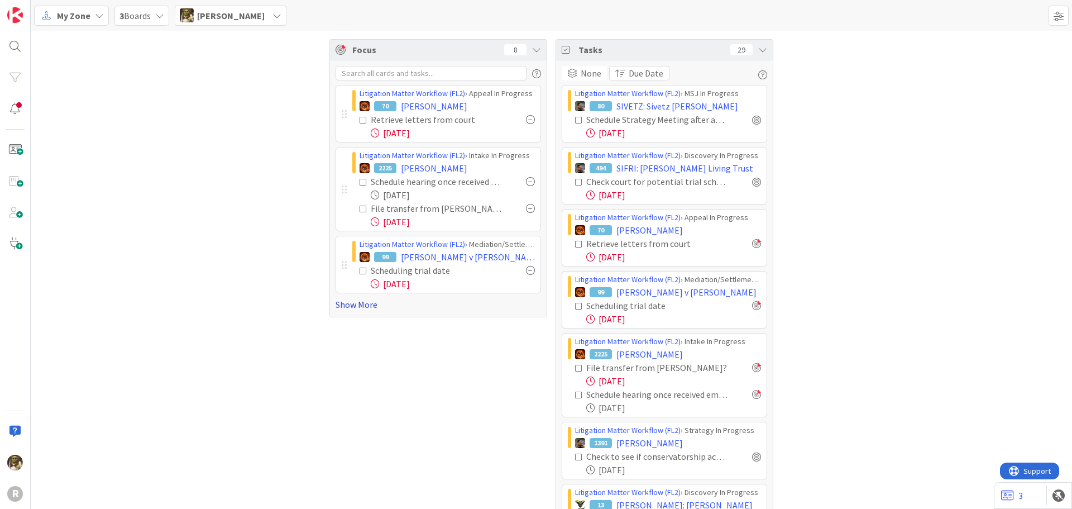
click at [350, 303] on link "Show More" at bounding box center [439, 304] width 206 height 13
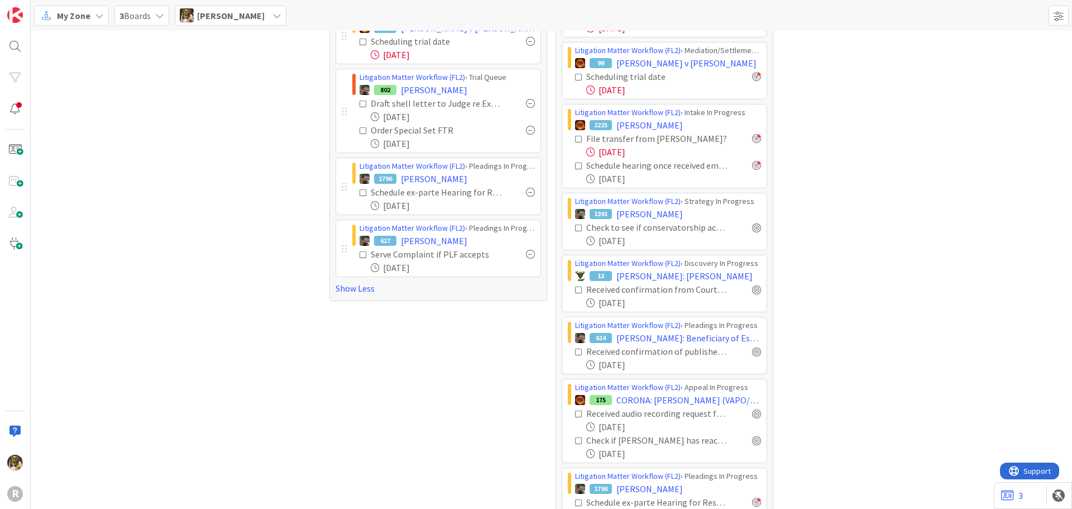
scroll to position [335, 0]
